Goal: Download file/media

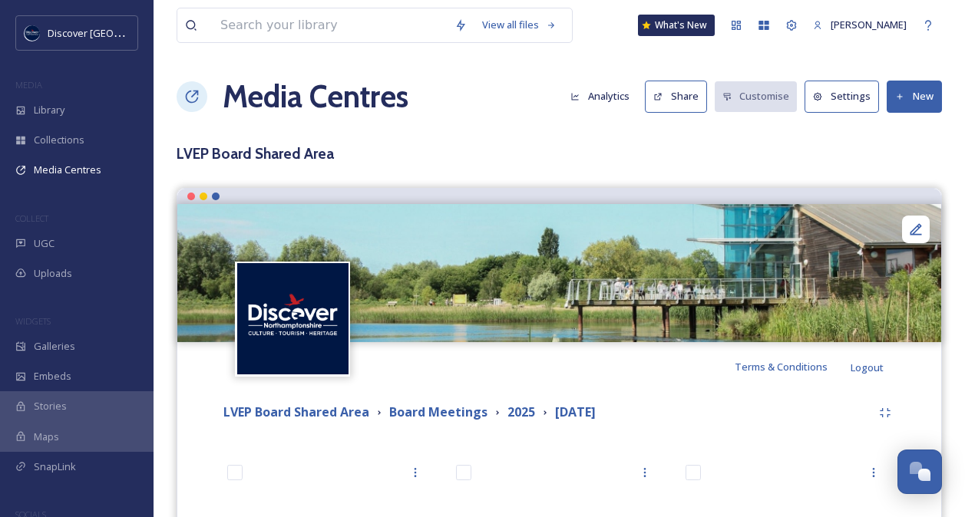
scroll to position [319, 0]
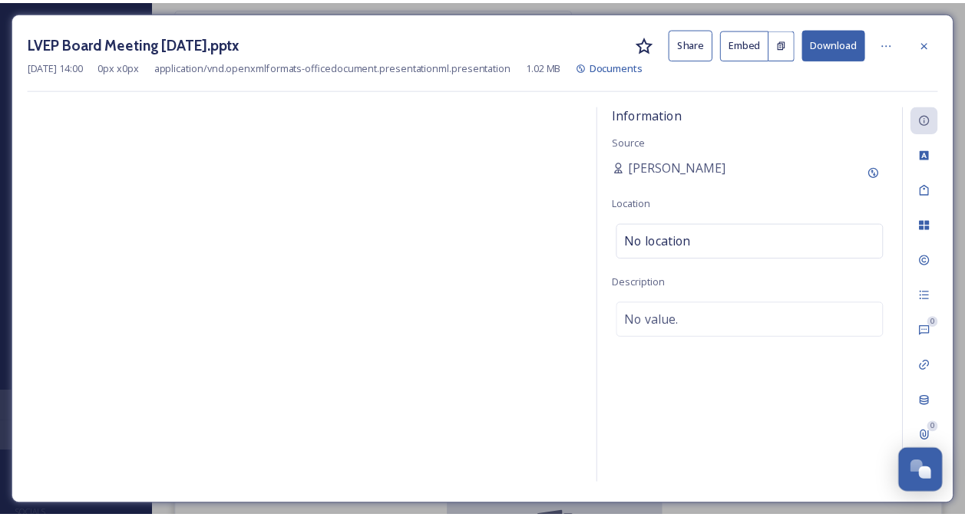
scroll to position [234, 0]
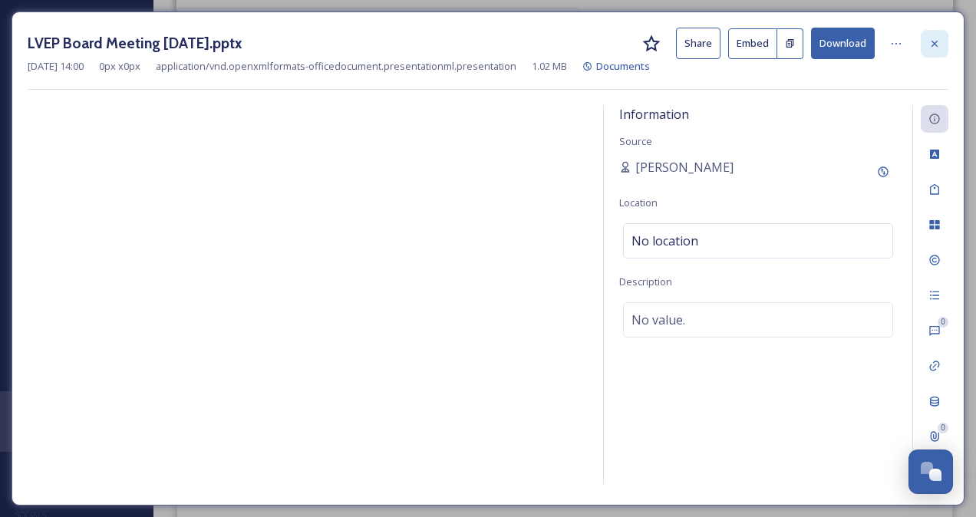
click at [939, 43] on icon at bounding box center [935, 44] width 12 height 12
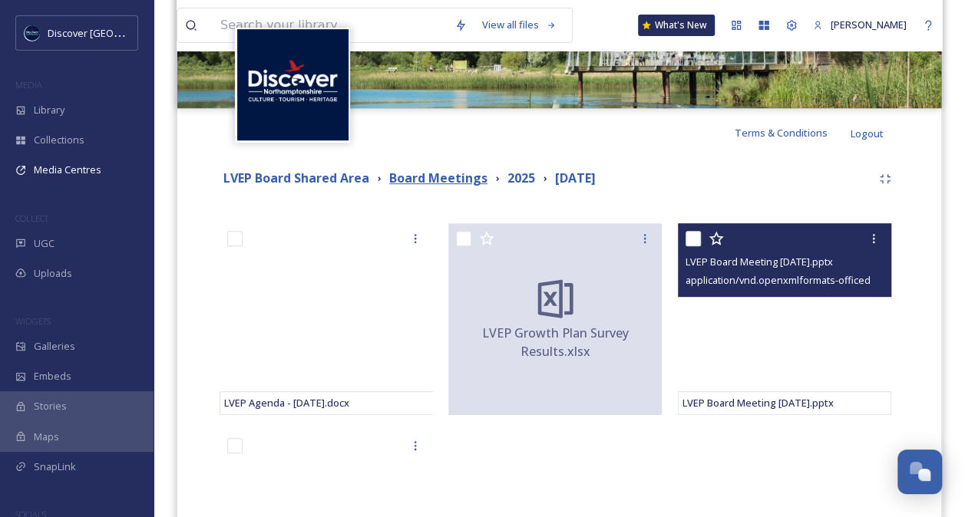
click at [465, 170] on strong "Board Meetings" at bounding box center [438, 178] width 98 height 17
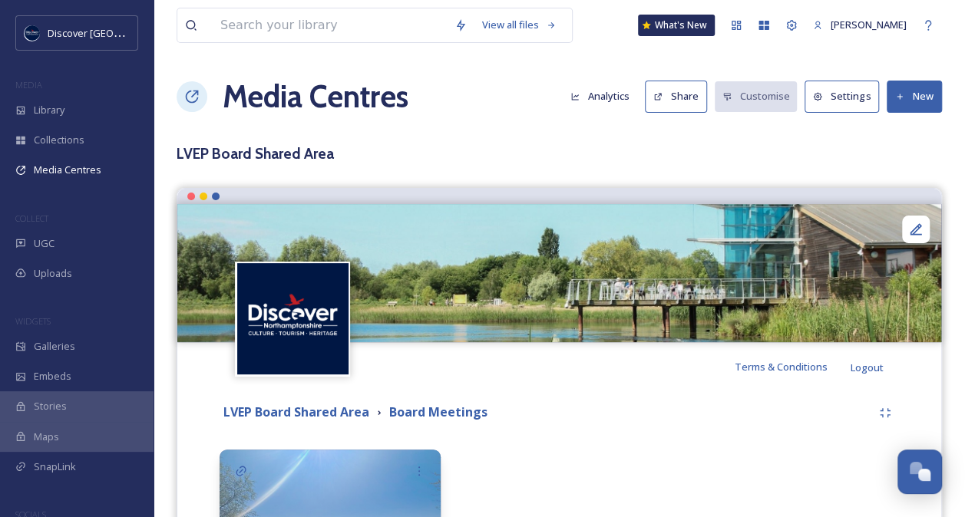
scroll to position [163, 0]
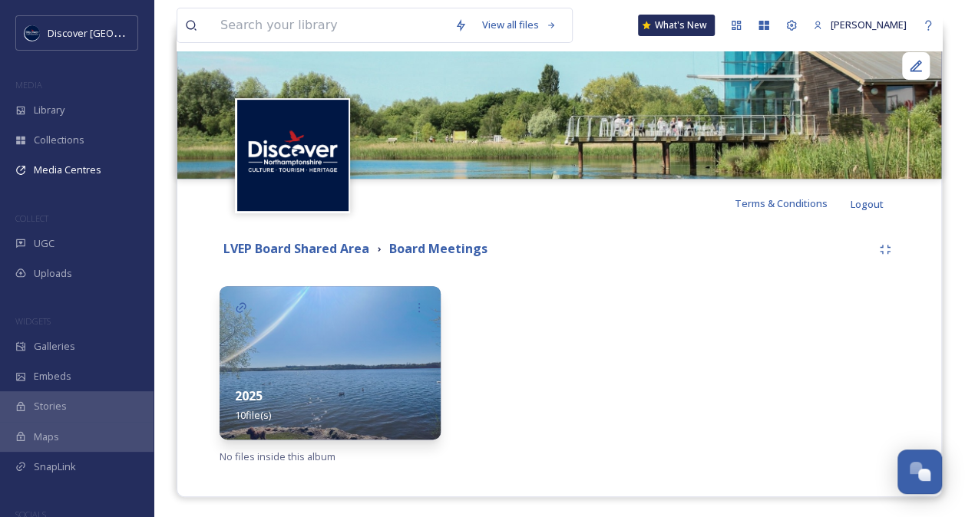
click at [345, 372] on div "2025 10 file(s)" at bounding box center [330, 406] width 221 height 68
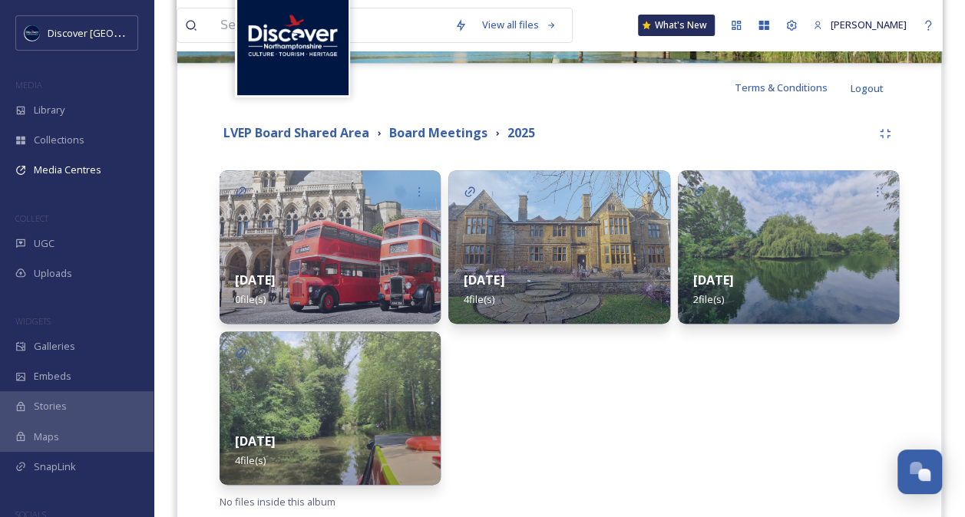
scroll to position [312, 0]
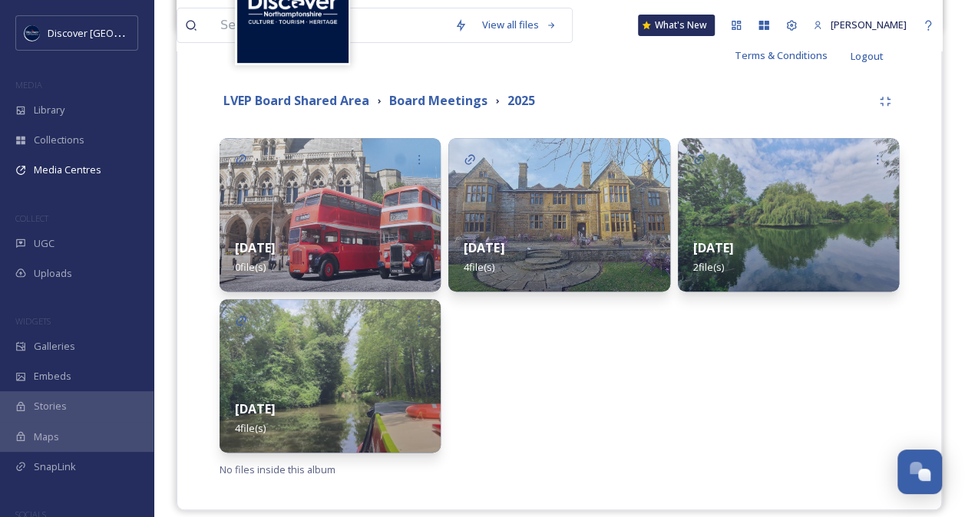
click at [747, 228] on div "27 March 2 file(s)" at bounding box center [788, 257] width 221 height 68
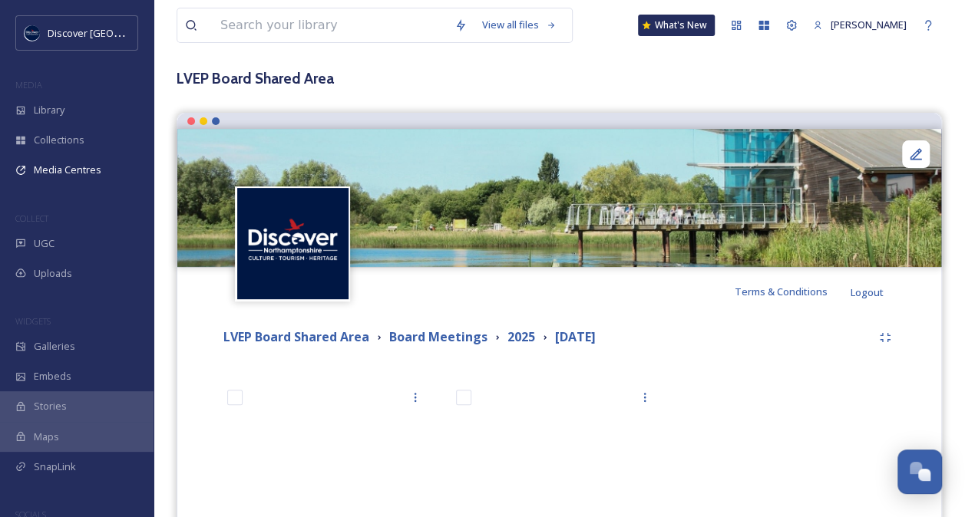
scroll to position [211, 0]
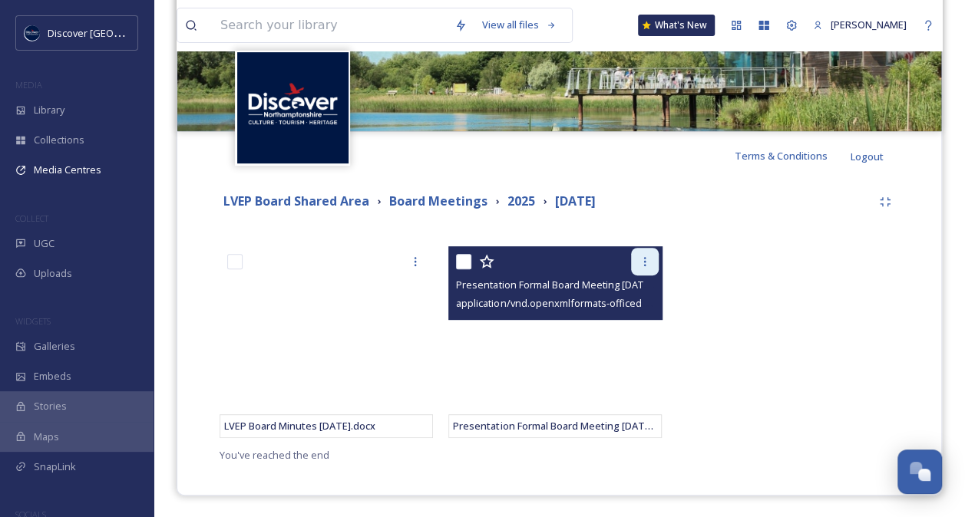
click at [644, 265] on icon at bounding box center [644, 261] width 2 height 9
click at [624, 269] on div at bounding box center [557, 262] width 202 height 28
click at [645, 262] on icon at bounding box center [645, 262] width 12 height 12
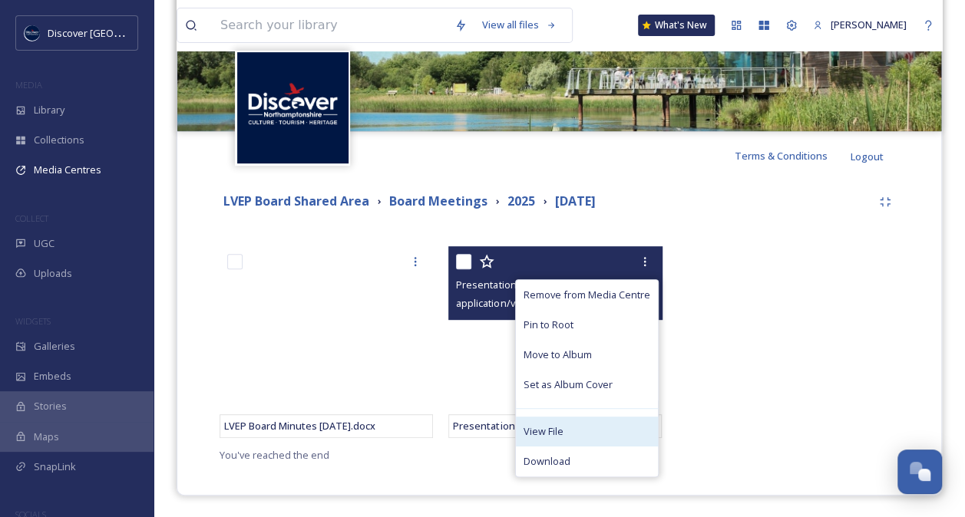
click at [560, 431] on span "View File" at bounding box center [543, 431] width 40 height 15
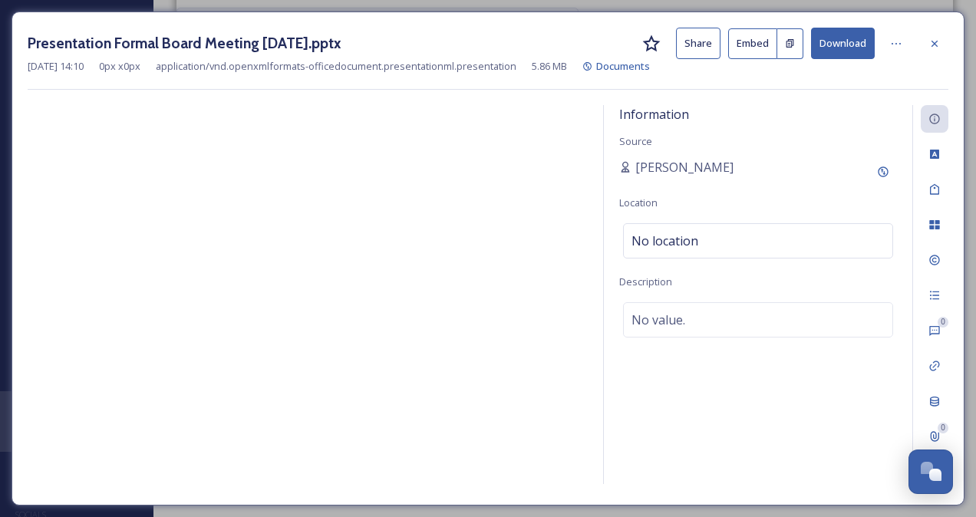
click at [850, 45] on button "Download" at bounding box center [843, 43] width 64 height 31
click at [938, 38] on icon at bounding box center [935, 44] width 12 height 12
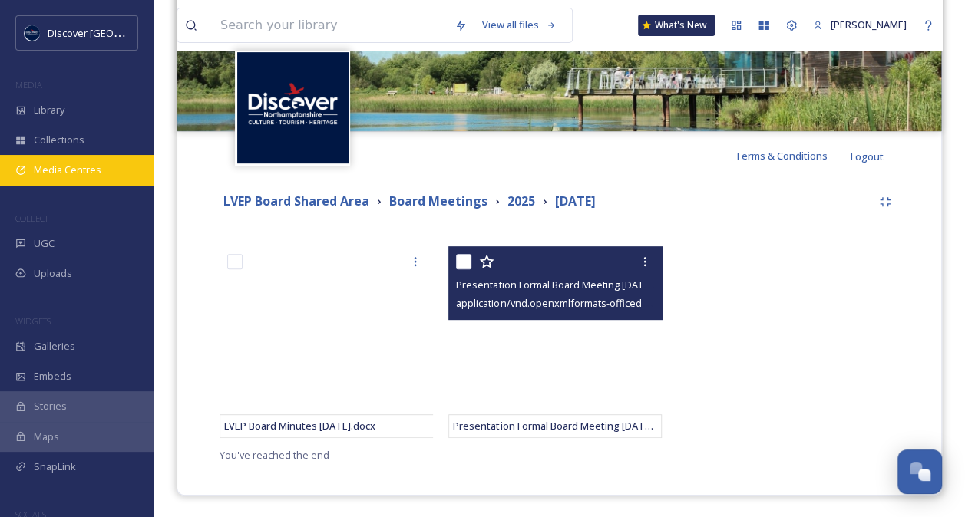
click at [40, 167] on span "Media Centres" at bounding box center [68, 170] width 68 height 15
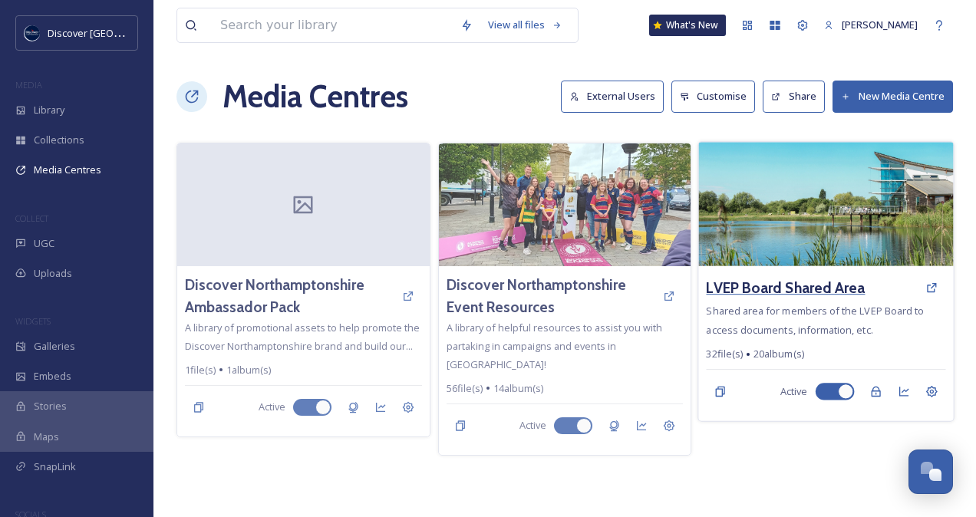
click at [840, 296] on h3 "LVEP Board Shared Area" at bounding box center [786, 288] width 159 height 22
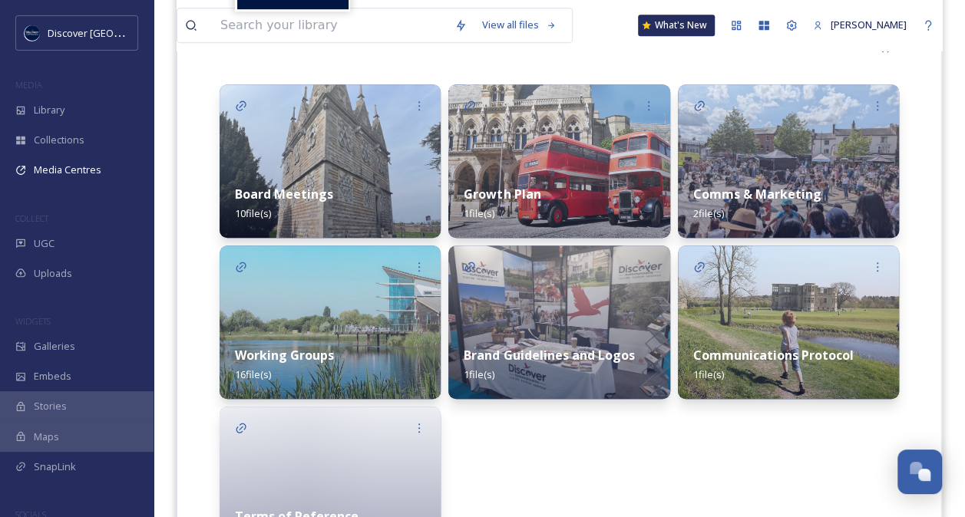
scroll to position [452, 0]
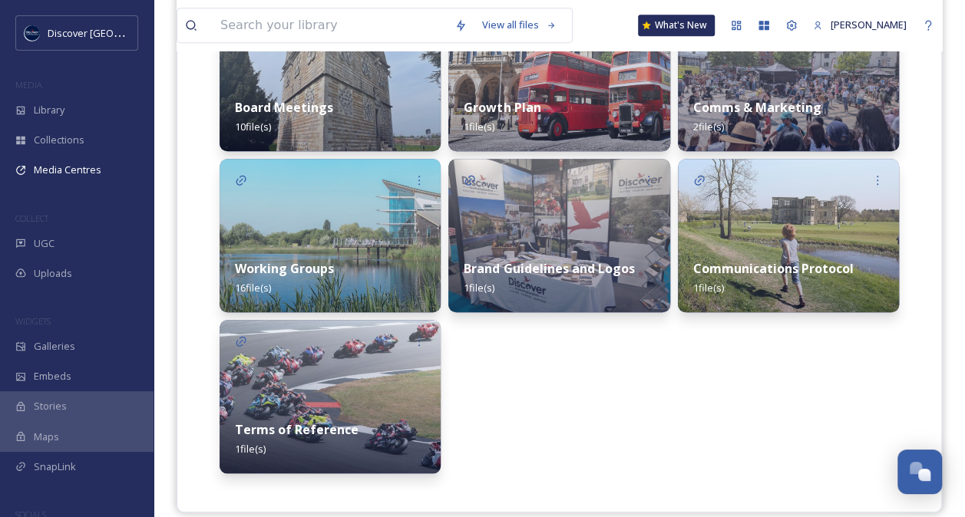
click at [794, 111] on strong "Comms & Marketing" at bounding box center [757, 107] width 128 height 17
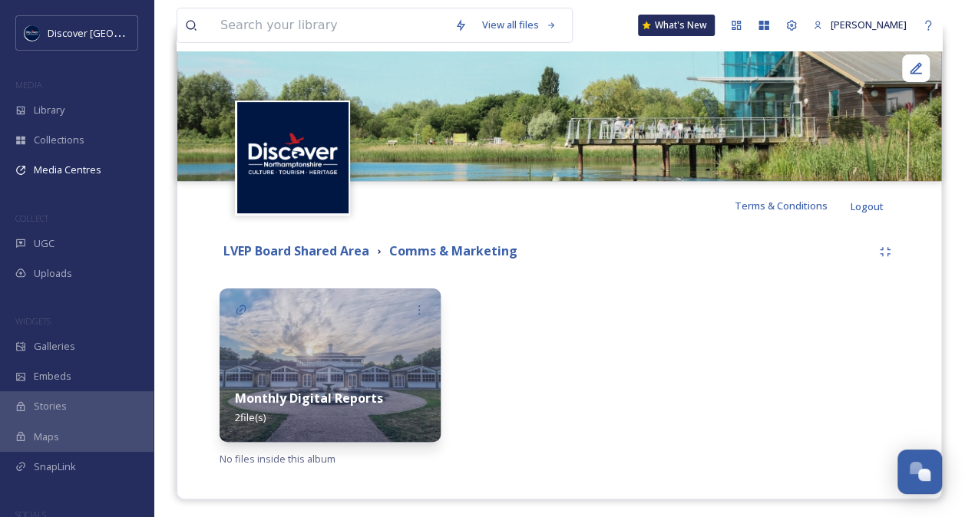
scroll to position [165, 0]
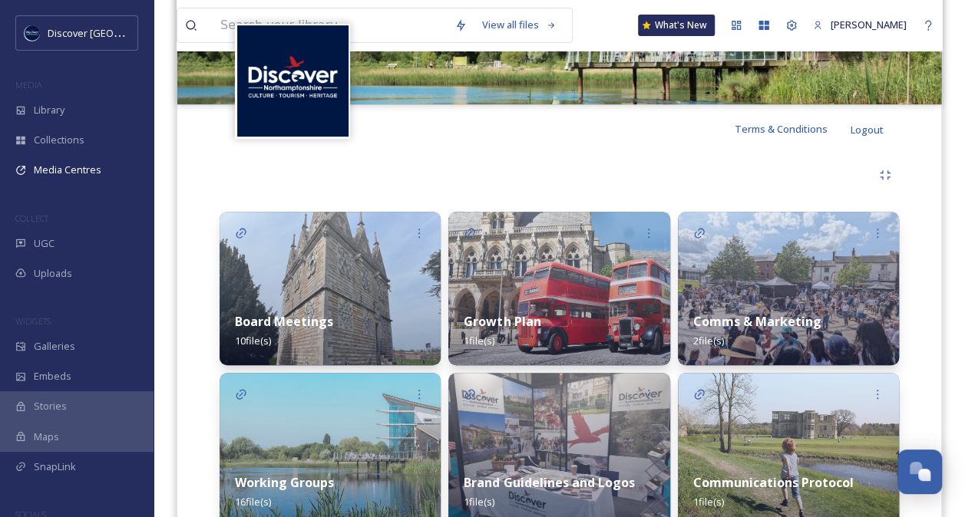
scroll to position [469, 0]
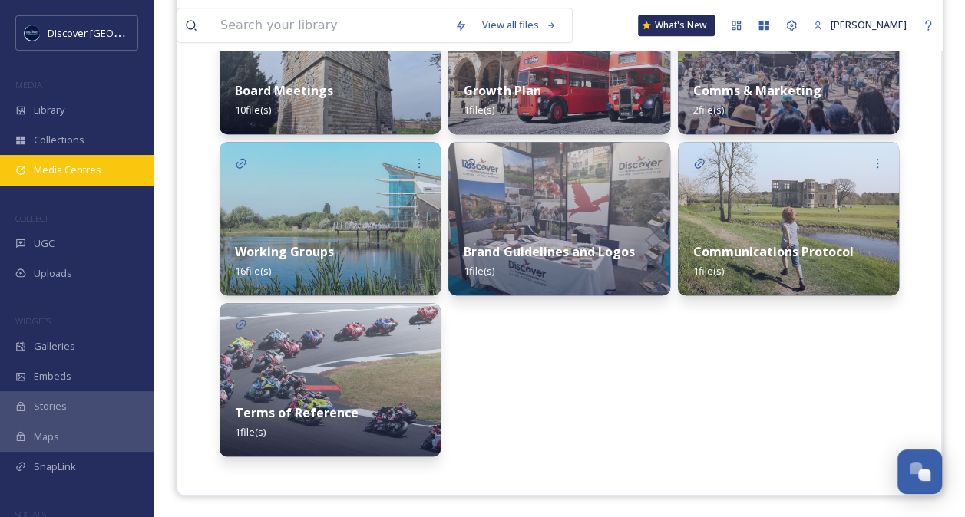
click at [79, 161] on div "Media Centres" at bounding box center [77, 170] width 154 height 30
